Goal: Complete application form: Complete application form

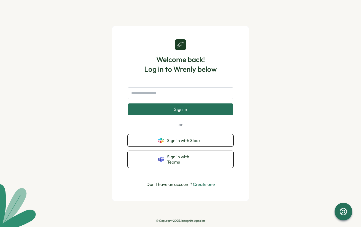
drag, startPoint x: 160, startPoint y: 102, endPoint x: 156, endPoint y: 94, distance: 9.2
click at [160, 102] on form "Sign in" at bounding box center [181, 101] width 106 height 28
click at [156, 94] on input "text" at bounding box center [181, 93] width 106 height 12
type input "**********"
click at [128, 103] on button "Sign in" at bounding box center [181, 109] width 106 height 12
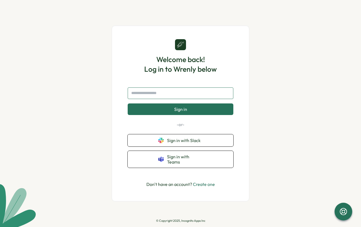
click at [151, 94] on input "text" at bounding box center [181, 93] width 106 height 12
click at [163, 95] on input "text" at bounding box center [181, 93] width 106 height 12
type input "**********"
click at [128, 103] on button "Sign in" at bounding box center [181, 109] width 106 height 12
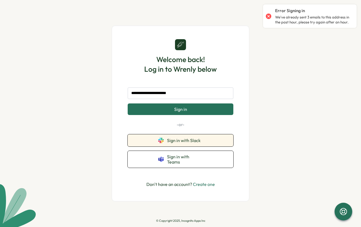
click at [199, 146] on button "Sign in with Slack" at bounding box center [181, 140] width 106 height 12
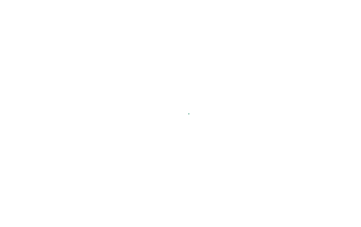
click at [154, 95] on main at bounding box center [180, 113] width 361 height 227
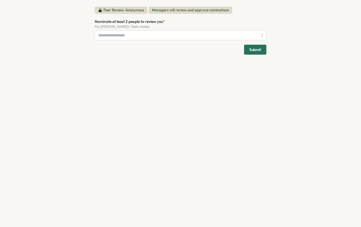
click at [144, 29] on div "Nominate at least 2 people to review you * For [PERSON_NAME]'s Team review" at bounding box center [181, 29] width 172 height 22
click at [167, 36] on input "Nominate at least 2 people to review you *" at bounding box center [178, 35] width 160 height 9
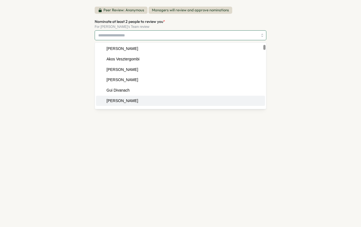
scroll to position [82, 0]
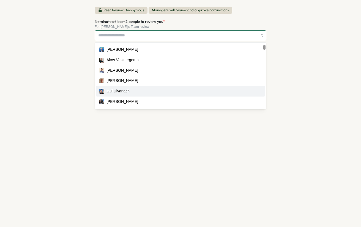
click at [138, 89] on div "Gui Divanach" at bounding box center [180, 91] width 162 height 6
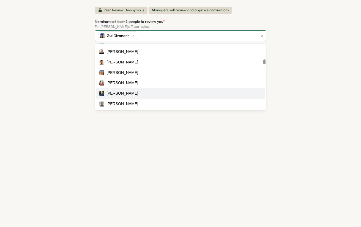
scroll to position [761, 0]
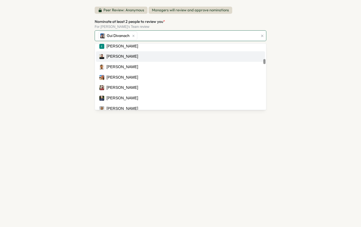
click at [138, 57] on div "[PERSON_NAME]" at bounding box center [180, 56] width 162 height 6
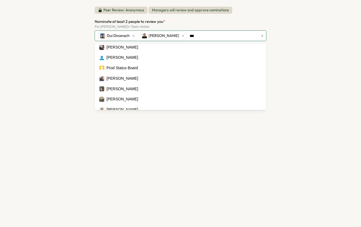
scroll to position [0, 0]
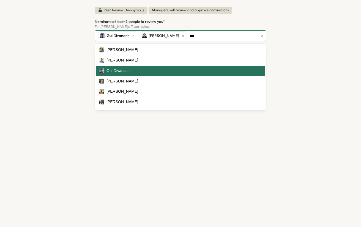
type input "****"
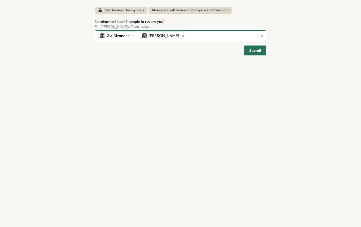
drag, startPoint x: 191, startPoint y: 35, endPoint x: 203, endPoint y: 36, distance: 11.6
click at [191, 35] on div "Gui Divanach [PERSON_NAME]" at bounding box center [177, 36] width 161 height 10
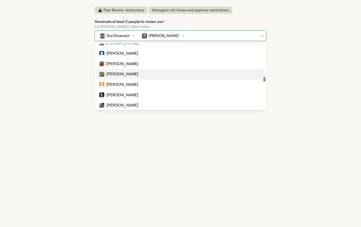
scroll to position [1681, 0]
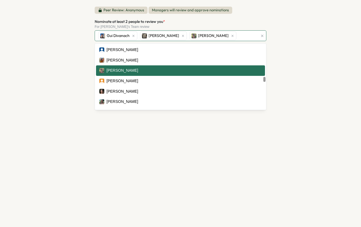
click at [146, 72] on div "[PERSON_NAME]" at bounding box center [180, 70] width 162 height 6
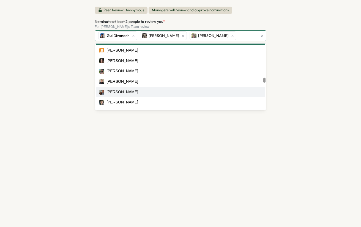
scroll to position [1732, 0]
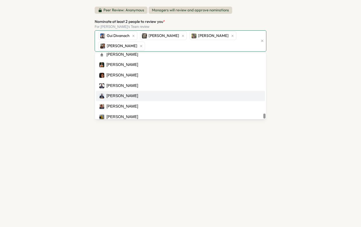
scroll to position [3111, 0]
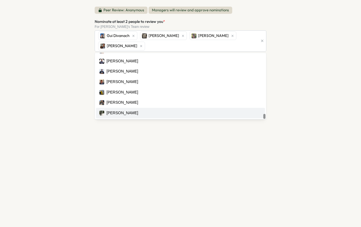
click at [51, 98] on div "Peer Review: Anonymous Managers will review and approve nominations Nominate at…" at bounding box center [180, 113] width 361 height 227
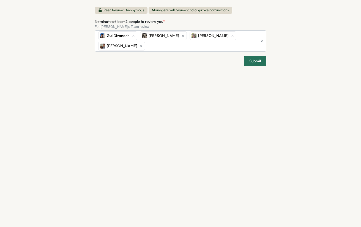
click at [252, 56] on span "Submit" at bounding box center [255, 60] width 12 height 9
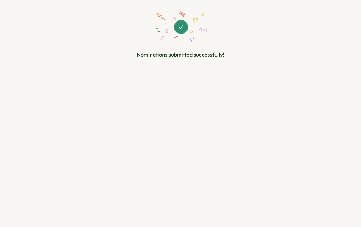
click at [97, 47] on div "Nominations submitted successfully!" at bounding box center [181, 35] width 172 height 56
drag, startPoint x: 169, startPoint y: 55, endPoint x: 240, endPoint y: 55, distance: 70.8
click at [238, 55] on div "Nominations submitted successfully!" at bounding box center [181, 35] width 172 height 56
click at [257, 56] on div "Nominations submitted successfully!" at bounding box center [181, 35] width 172 height 56
